Goal: Consume media (video, audio): Consume media (video, audio)

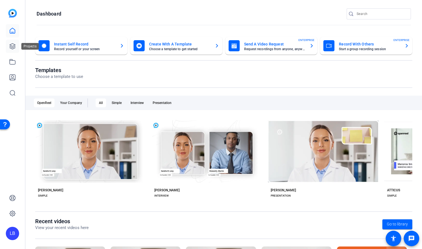
click at [11, 43] on icon at bounding box center [12, 46] width 7 height 7
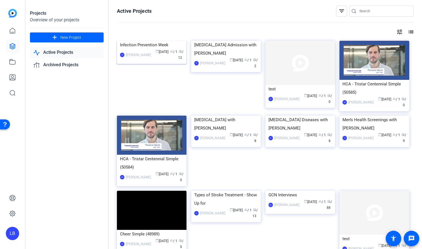
click at [133, 41] on img at bounding box center [152, 41] width 70 height 0
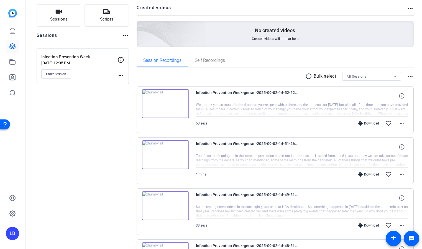
scroll to position [39, 0]
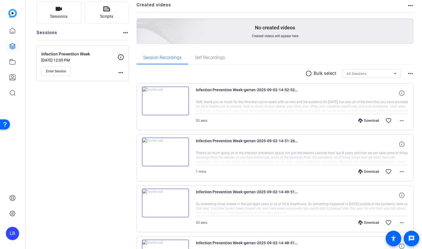
click at [165, 151] on img at bounding box center [165, 152] width 47 height 29
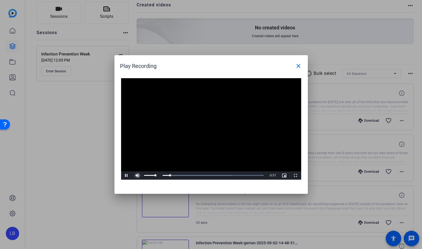
click at [139, 176] on span "Video Player" at bounding box center [137, 176] width 11 height 0
click at [137, 176] on span "Video Player" at bounding box center [137, 176] width 11 height 0
click at [299, 65] on mat-icon "close" at bounding box center [298, 66] width 7 height 7
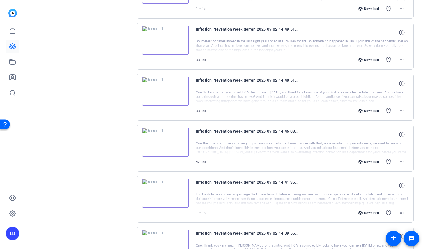
scroll to position [206, 0]
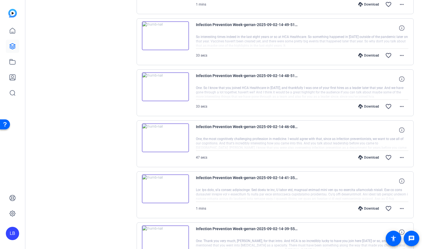
click at [161, 192] on img at bounding box center [165, 188] width 47 height 29
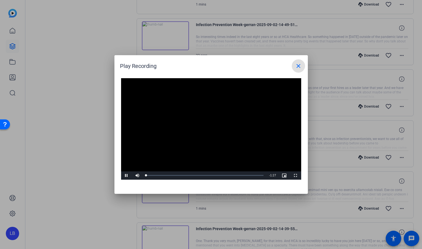
click at [199, 125] on video "Video Player" at bounding box center [211, 129] width 180 height 102
click at [125, 176] on span "Video Player" at bounding box center [126, 176] width 11 height 0
click at [298, 63] on mat-icon "close" at bounding box center [298, 66] width 7 height 7
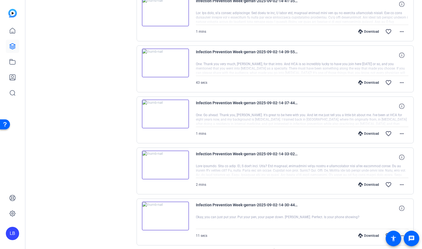
scroll to position [384, 0]
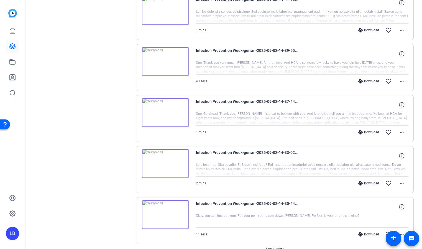
click at [173, 170] on img at bounding box center [165, 163] width 47 height 29
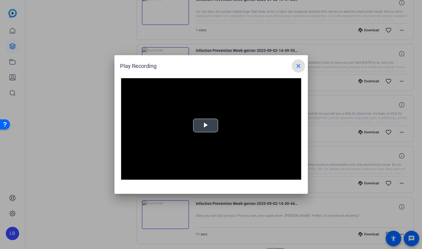
click at [208, 124] on video "Video Player" at bounding box center [211, 129] width 180 height 102
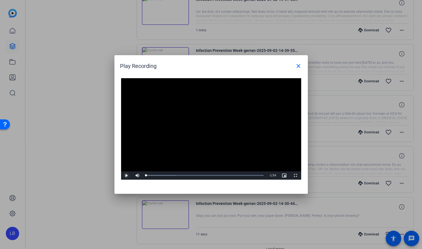
click at [126, 176] on span "Video Player" at bounding box center [126, 176] width 11 height 0
click at [168, 176] on div "Loaded : 100.00% 0:20 0:08" at bounding box center [204, 175] width 123 height 8
click at [179, 176] on div "Loaded : 100.00% 0:31 0:21" at bounding box center [204, 175] width 123 height 8
click at [190, 177] on div "Loaded : 100.00% 0:40 0:32" at bounding box center [204, 175] width 123 height 8
click at [299, 64] on mat-icon "close" at bounding box center [298, 66] width 7 height 7
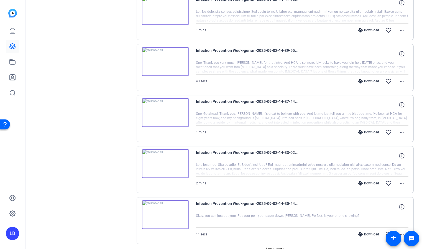
click at [166, 63] on img at bounding box center [165, 61] width 47 height 29
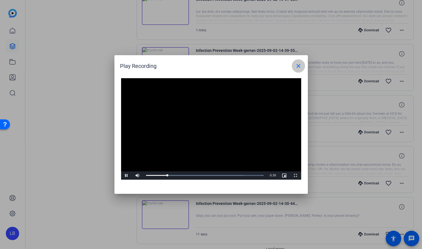
click at [298, 65] on mat-icon "close" at bounding box center [298, 66] width 7 height 7
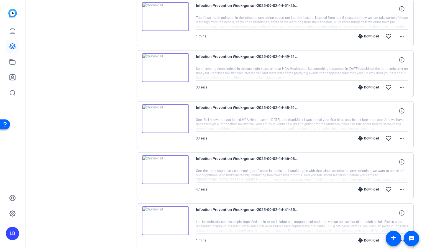
scroll to position [0, 0]
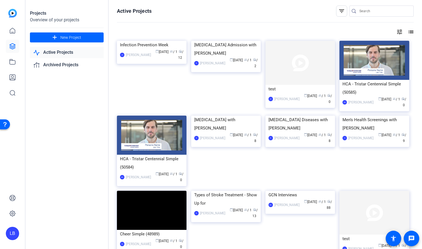
click at [12, 16] on img at bounding box center [12, 13] width 9 height 9
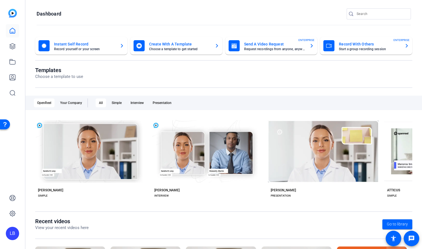
click at [360, 47] on mat-card-subtitle "Start a group recording session" at bounding box center [369, 48] width 61 height 3
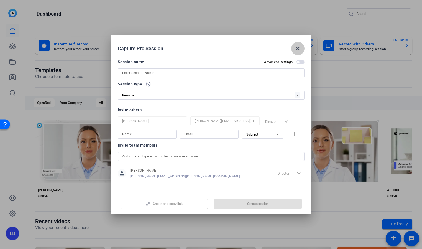
click at [300, 49] on mat-icon "close" at bounding box center [298, 48] width 7 height 7
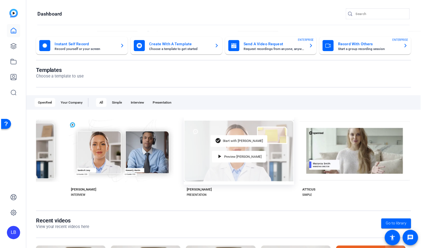
scroll to position [0, 82]
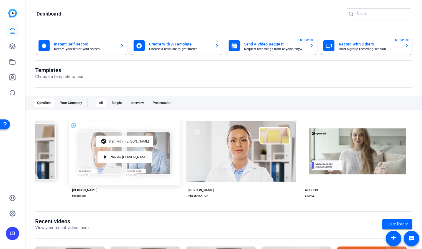
click at [159, 161] on div "check_circle Start with [PERSON_NAME] play_arrow Preview [PERSON_NAME]" at bounding box center [124, 152] width 111 height 68
click at [98, 167] on div "check_circle Start with [PERSON_NAME] play_arrow Preview [PERSON_NAME]" at bounding box center [124, 152] width 111 height 68
click at [119, 159] on span "Preview [PERSON_NAME]" at bounding box center [129, 157] width 38 height 3
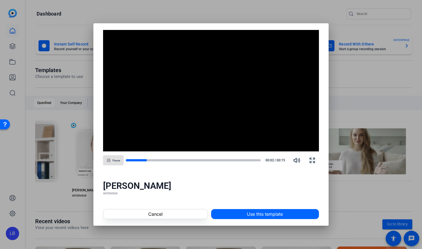
click at [114, 159] on span "Pause" at bounding box center [116, 160] width 7 height 3
click at [114, 159] on span "Play" at bounding box center [116, 160] width 5 height 3
click at [114, 159] on span "Pause" at bounding box center [116, 160] width 7 height 3
click at [114, 158] on span "Play" at bounding box center [116, 160] width 5 height 4
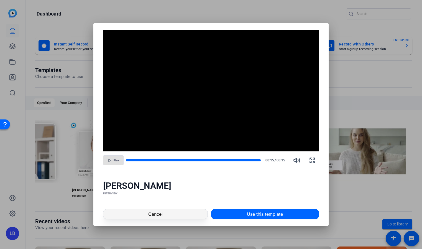
click at [163, 214] on span at bounding box center [155, 213] width 104 height 13
